Goal: Entertainment & Leisure: Consume media (video, audio)

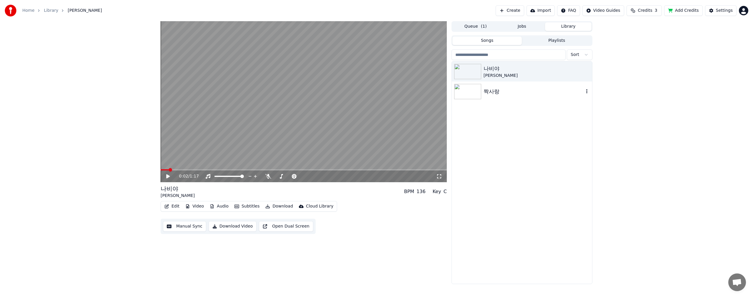
click at [485, 93] on div "짝사랑" at bounding box center [533, 91] width 100 height 8
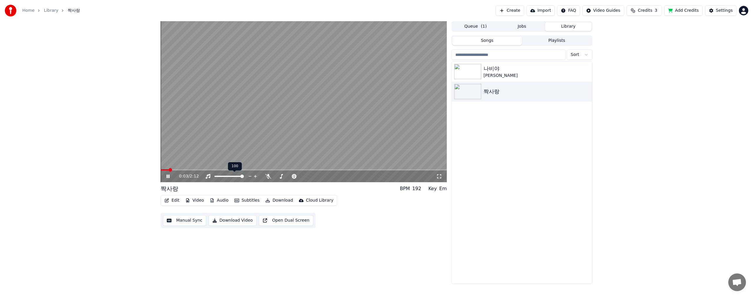
click at [233, 175] on div at bounding box center [234, 176] width 47 height 6
click at [244, 176] on span at bounding box center [242, 176] width 4 height 4
click at [557, 40] on button "Playlists" at bounding box center [556, 40] width 70 height 9
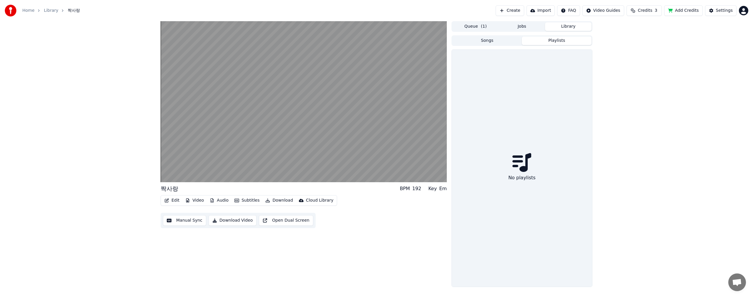
click at [473, 41] on button "Songs" at bounding box center [487, 40] width 70 height 9
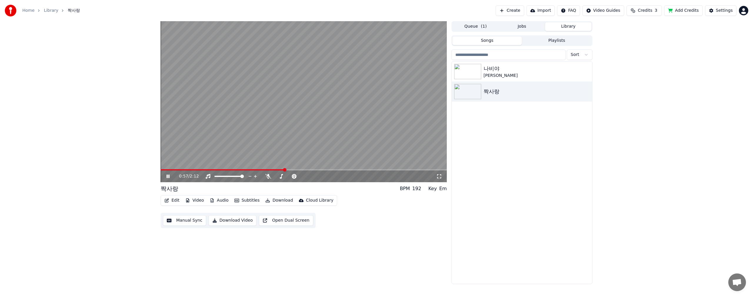
click at [48, 11] on link "Library" at bounding box center [51, 11] width 14 height 6
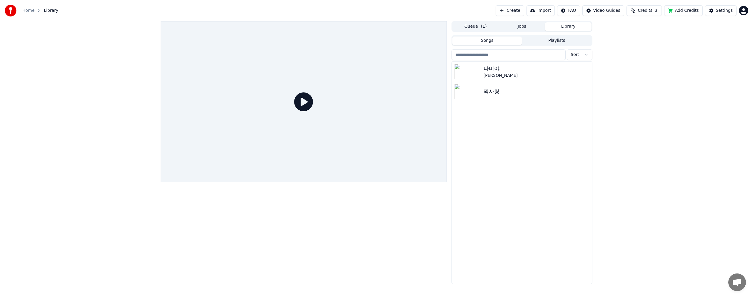
click at [551, 41] on button "Playlists" at bounding box center [556, 40] width 70 height 9
click at [485, 39] on button "Songs" at bounding box center [487, 40] width 70 height 9
click at [474, 27] on button "Queue ( 1 )" at bounding box center [475, 26] width 46 height 9
click at [525, 30] on button "Jobs" at bounding box center [522, 26] width 46 height 9
click at [568, 28] on button "Library" at bounding box center [568, 26] width 46 height 9
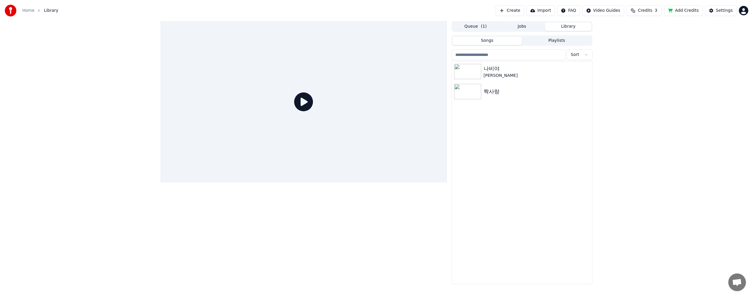
click at [586, 55] on html "Home Library Create Import FAQ Video Guides Credits 3 Add Credits Settings Queu…" at bounding box center [376, 148] width 753 height 297
click at [479, 151] on html "Home Library Create Import FAQ Video Guides Credits 3 Add Credits Settings Queu…" at bounding box center [376, 148] width 753 height 297
click at [553, 42] on button "Playlists" at bounding box center [556, 40] width 70 height 9
click at [485, 42] on button "Songs" at bounding box center [487, 40] width 70 height 9
click at [470, 27] on button "Queue ( 1 )" at bounding box center [475, 26] width 46 height 9
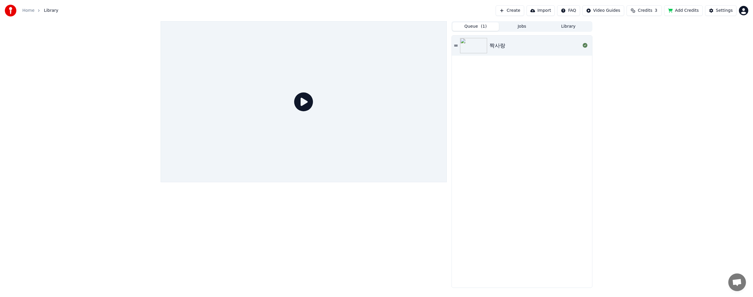
click at [470, 26] on button "Queue ( 1 )" at bounding box center [475, 26] width 46 height 9
click at [545, 143] on div "짝사랑" at bounding box center [522, 162] width 140 height 252
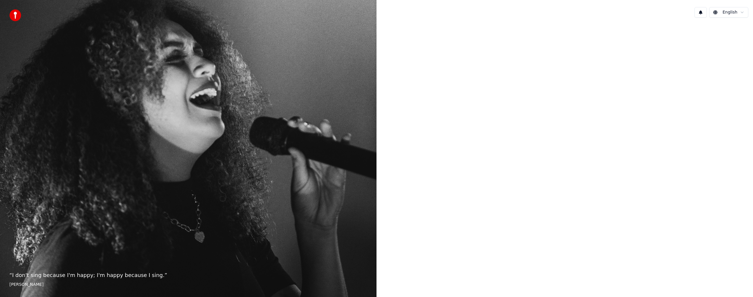
click at [739, 15] on html "“ I don't sing because I'm happy; I'm happy because I sing. ” William James Eng…" at bounding box center [376, 148] width 753 height 297
drag, startPoint x: 655, startPoint y: 83, endPoint x: 661, endPoint y: 63, distance: 21.5
click at [655, 79] on html "“ I don't sing because I'm happy; I'm happy because I sing. ” William James Eng…" at bounding box center [376, 148] width 753 height 297
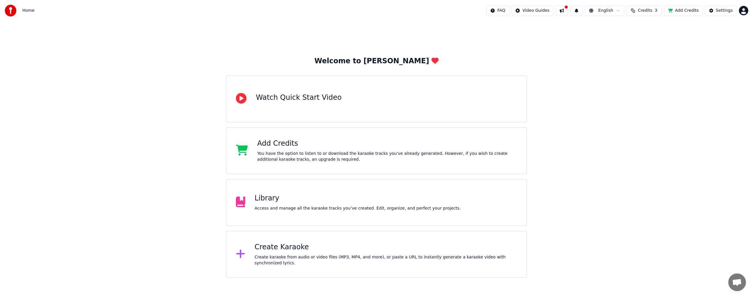
click at [265, 204] on div "Library Access and manage all the karaoke tracks you’ve created. Edit, organize…" at bounding box center [358, 202] width 206 height 18
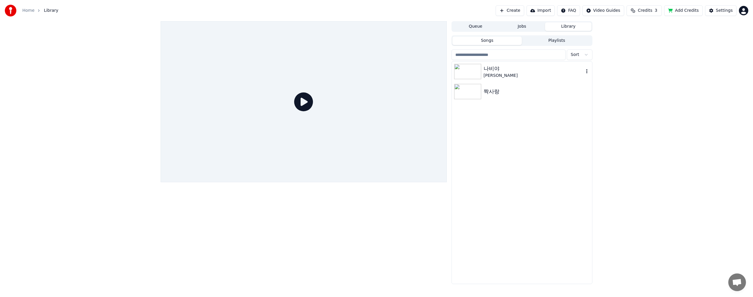
click at [477, 67] on img at bounding box center [467, 71] width 27 height 15
